Goal: Task Accomplishment & Management: Manage account settings

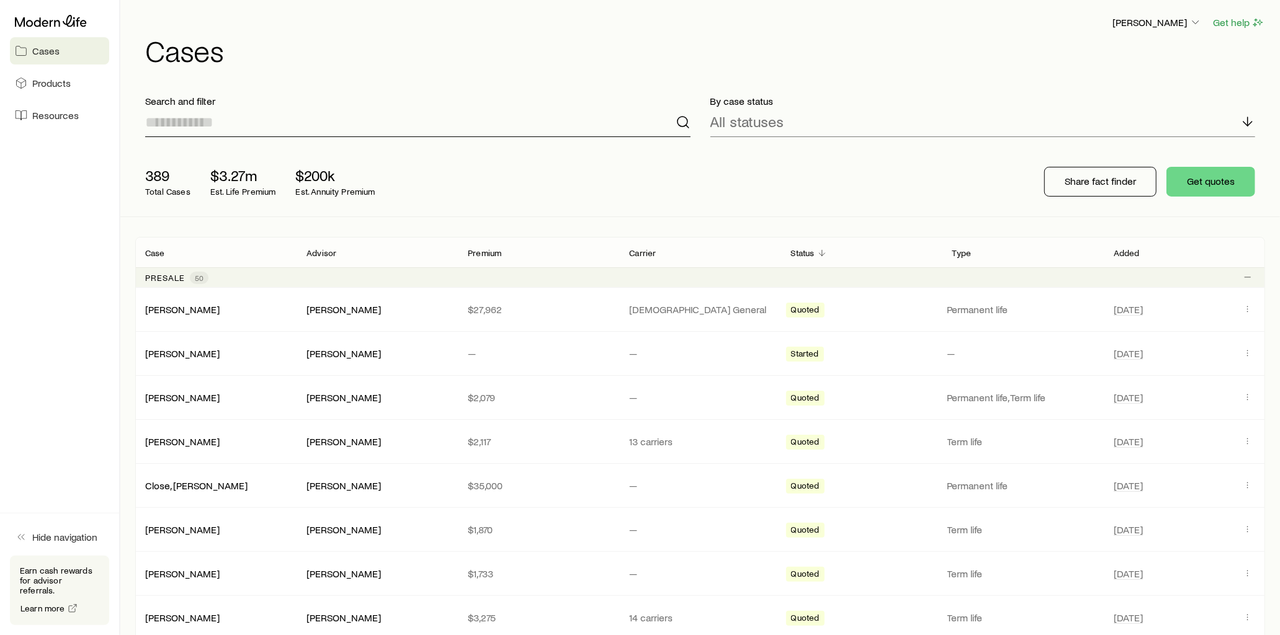
click at [292, 121] on input at bounding box center [417, 122] width 545 height 30
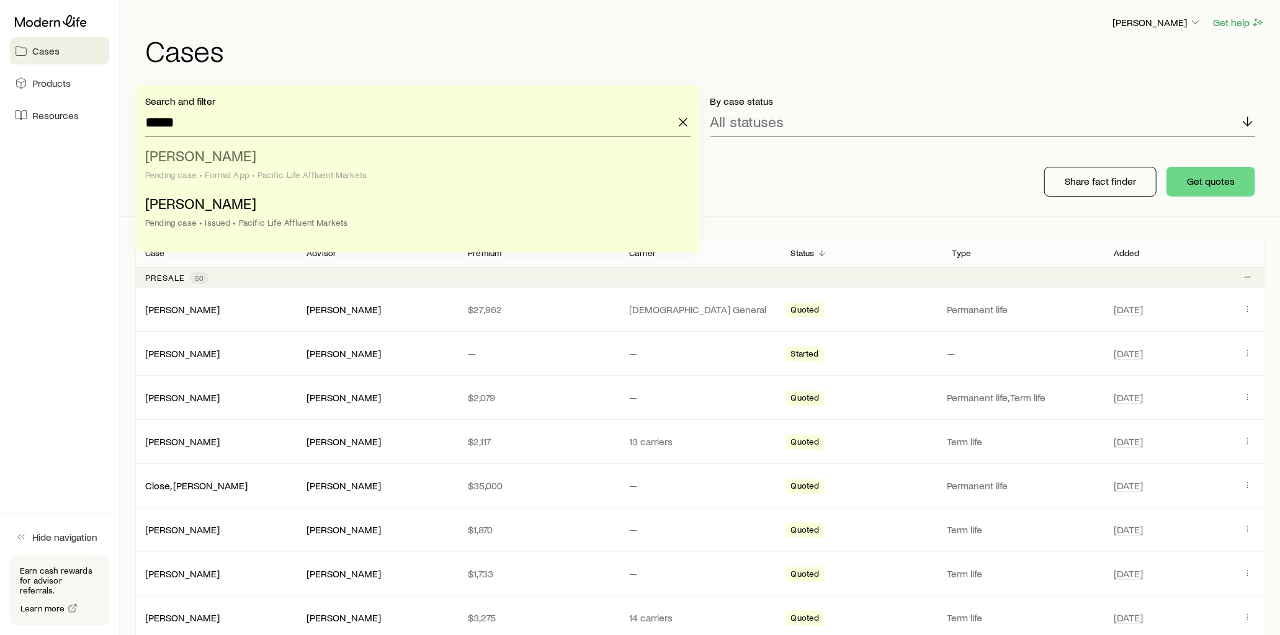
click at [209, 162] on span "[PERSON_NAME]" at bounding box center [200, 155] width 111 height 18
type input "**********"
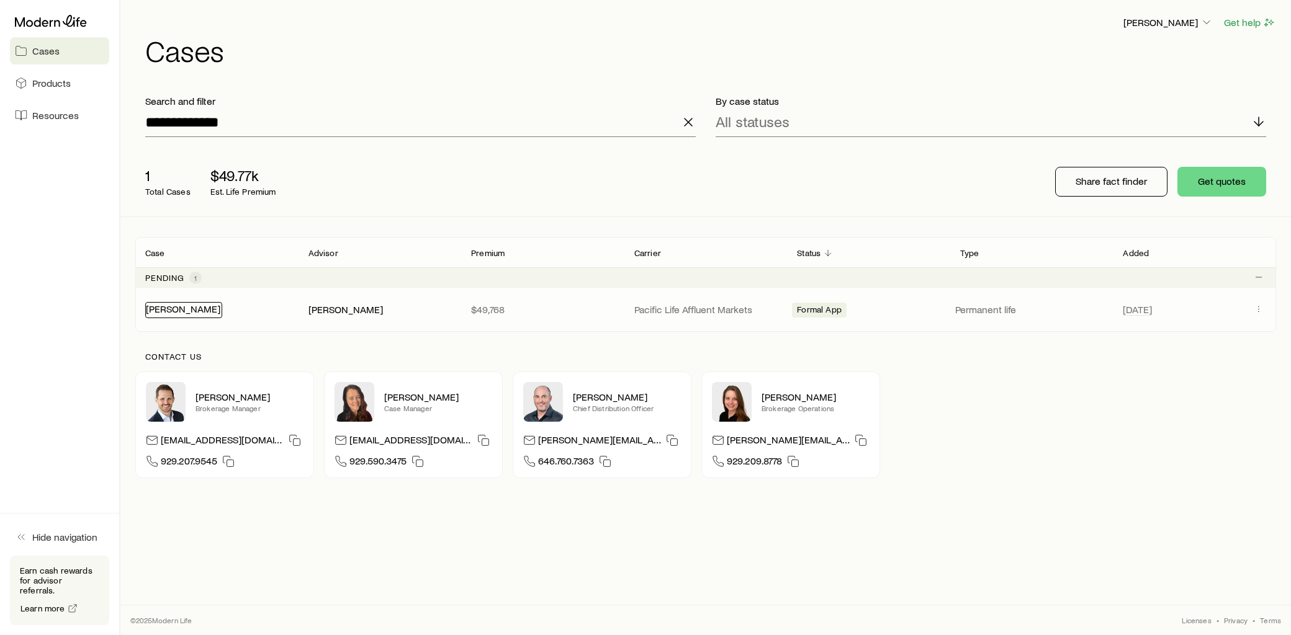
click at [187, 312] on link "[PERSON_NAME]" at bounding box center [183, 309] width 74 height 12
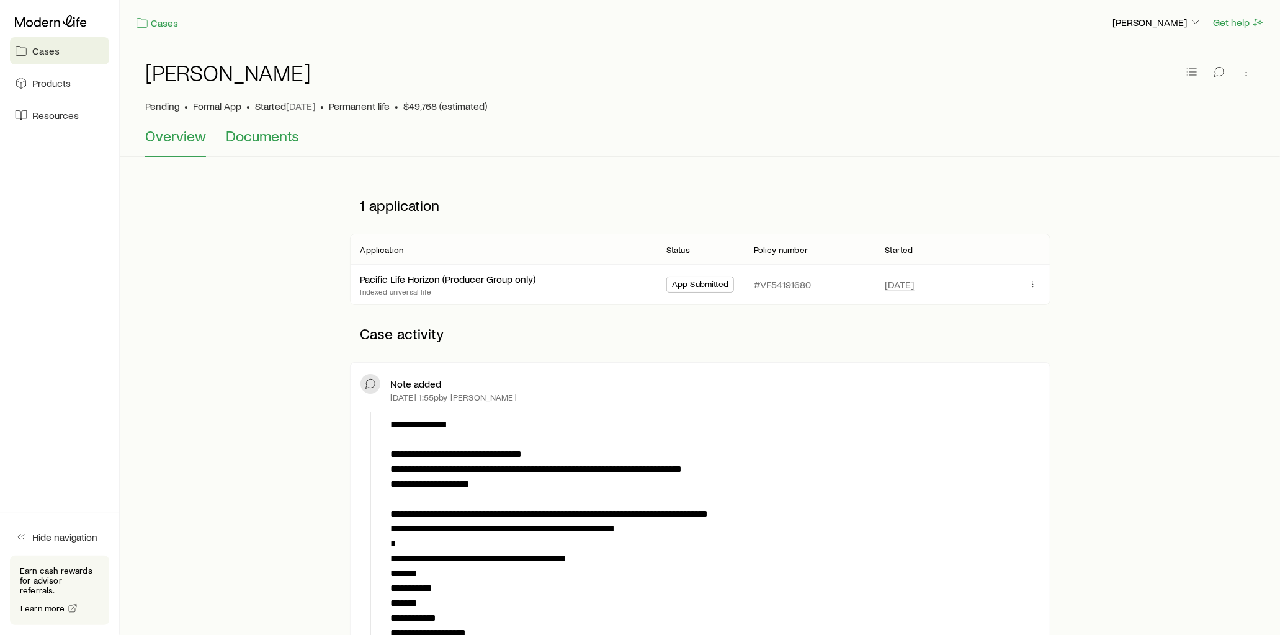
click at [267, 139] on span "Documents" at bounding box center [262, 135] width 73 height 17
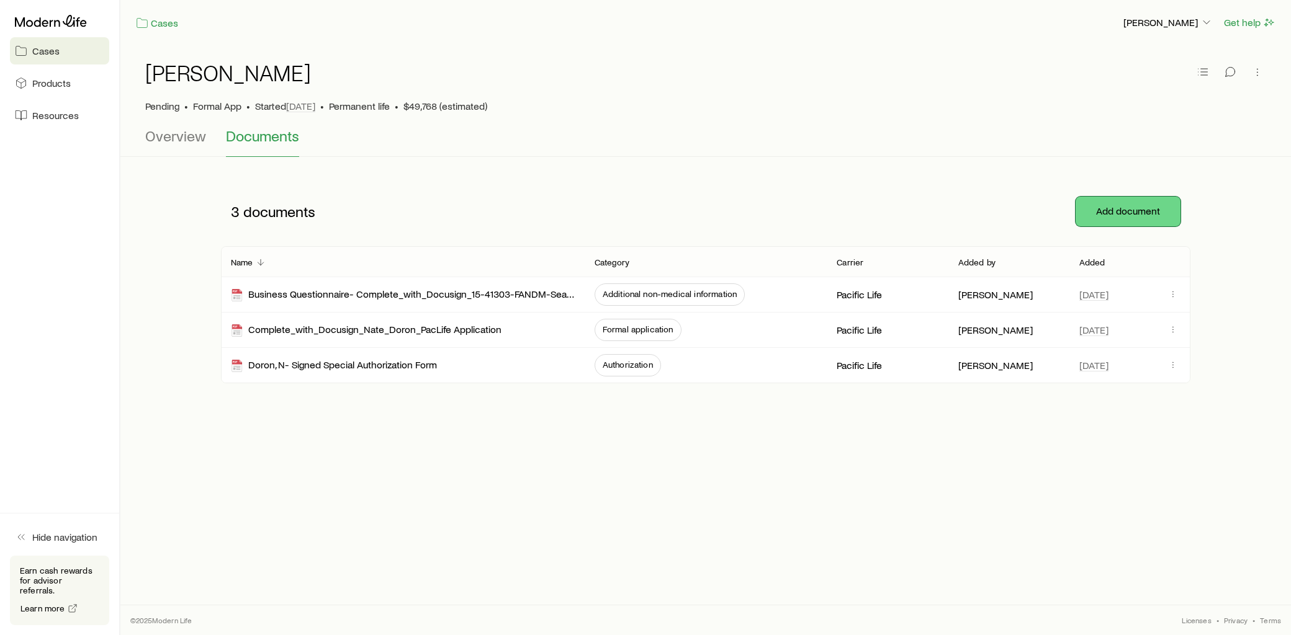
click at [1149, 207] on button "Add document" at bounding box center [1127, 212] width 105 height 30
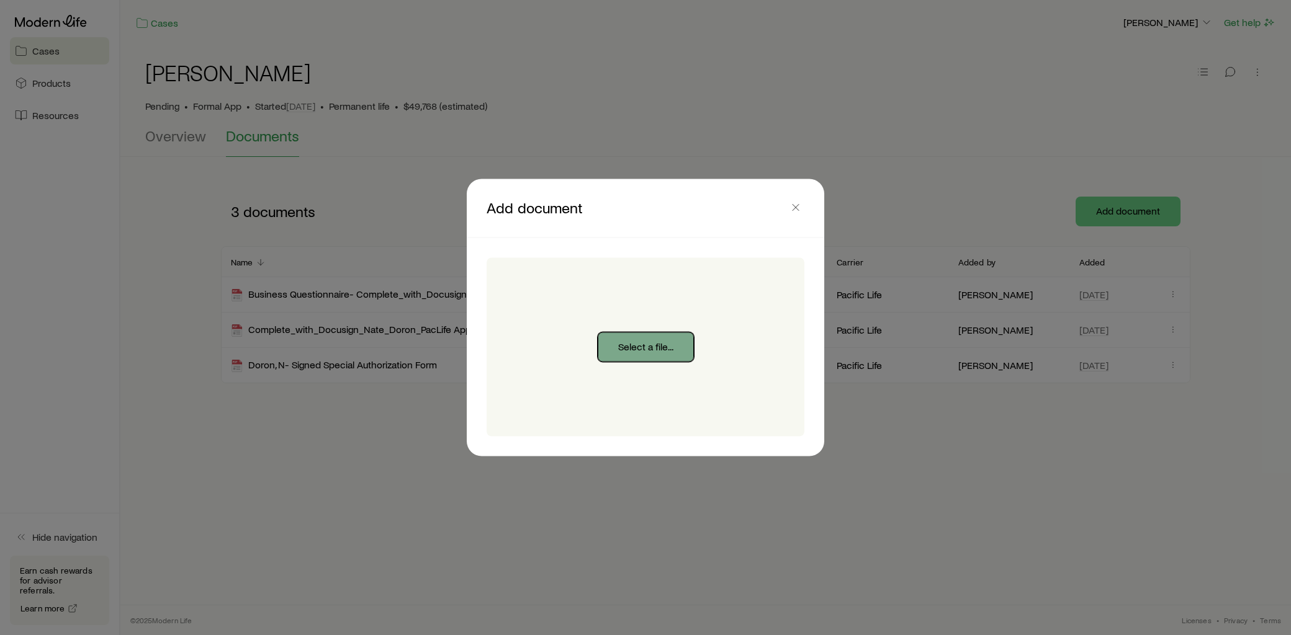
click at [655, 343] on button "Select a file..." at bounding box center [646, 348] width 96 height 30
click at [797, 208] on icon "button" at bounding box center [795, 208] width 12 height 12
